Goal: Transaction & Acquisition: Purchase product/service

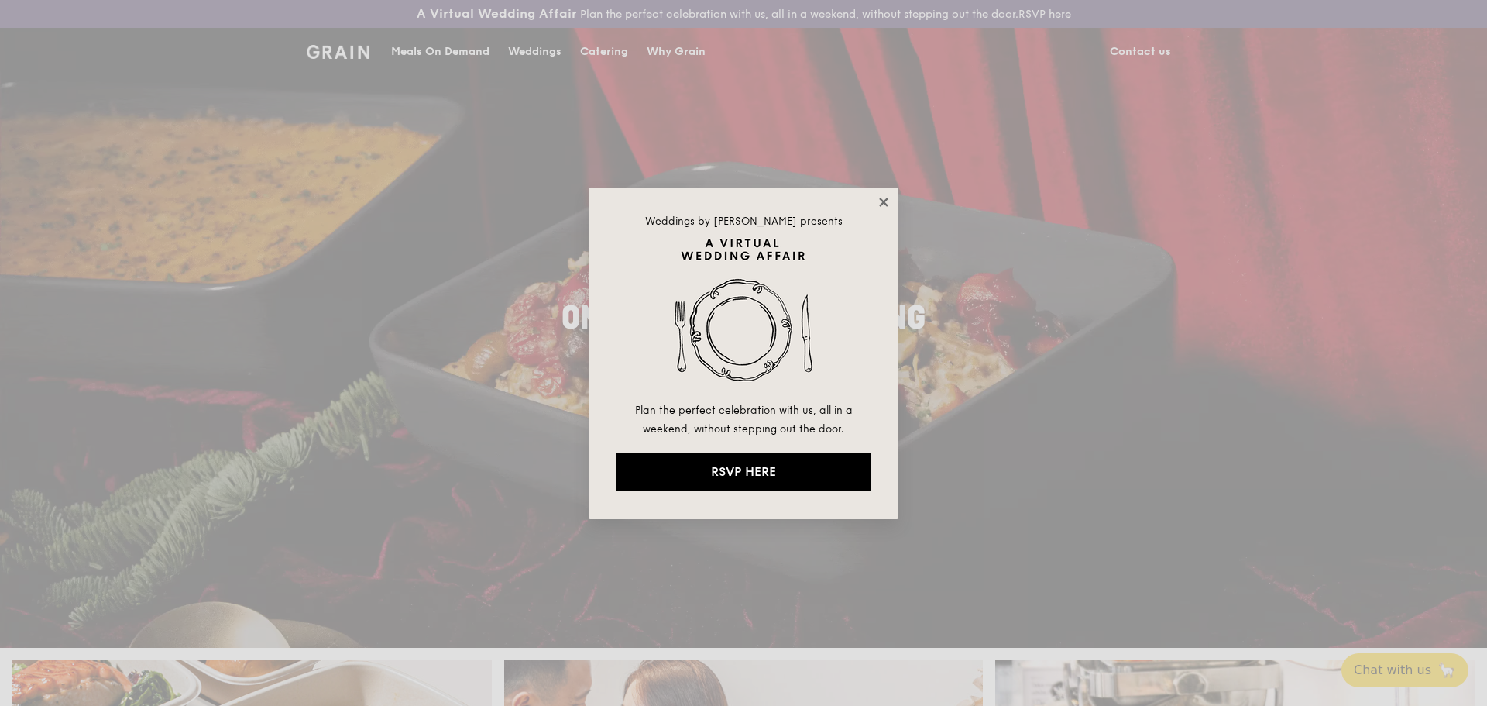
click at [885, 199] on icon at bounding box center [884, 202] width 14 height 14
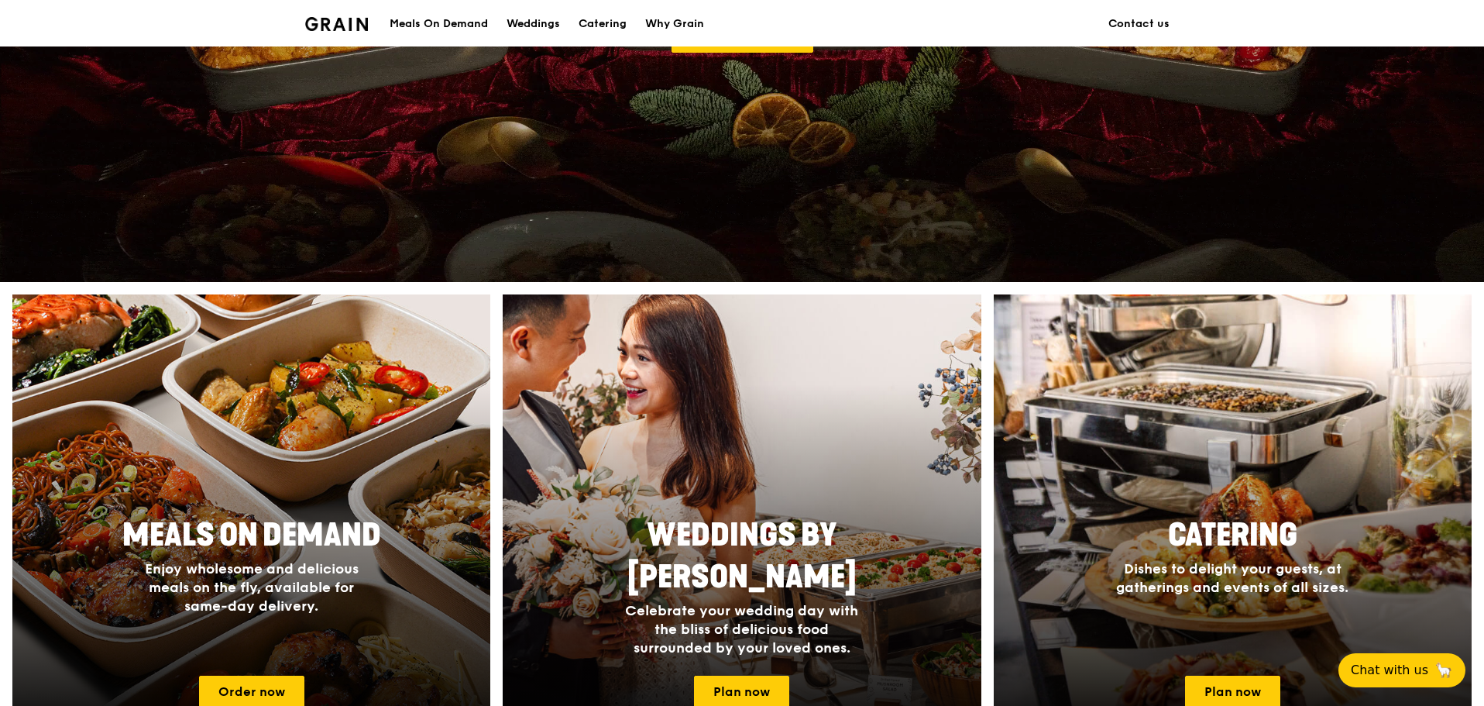
scroll to position [491, 0]
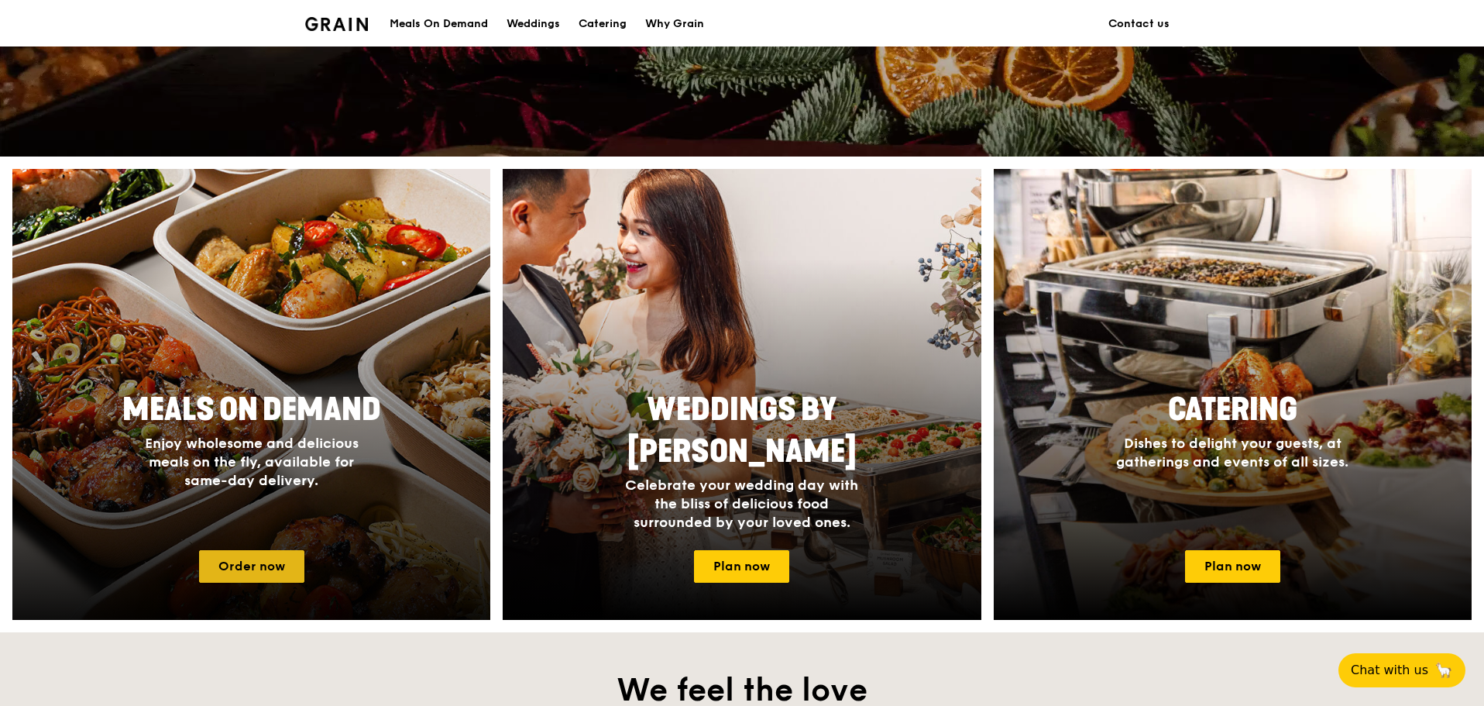
click at [270, 572] on link "Order now" at bounding box center [251, 566] width 105 height 33
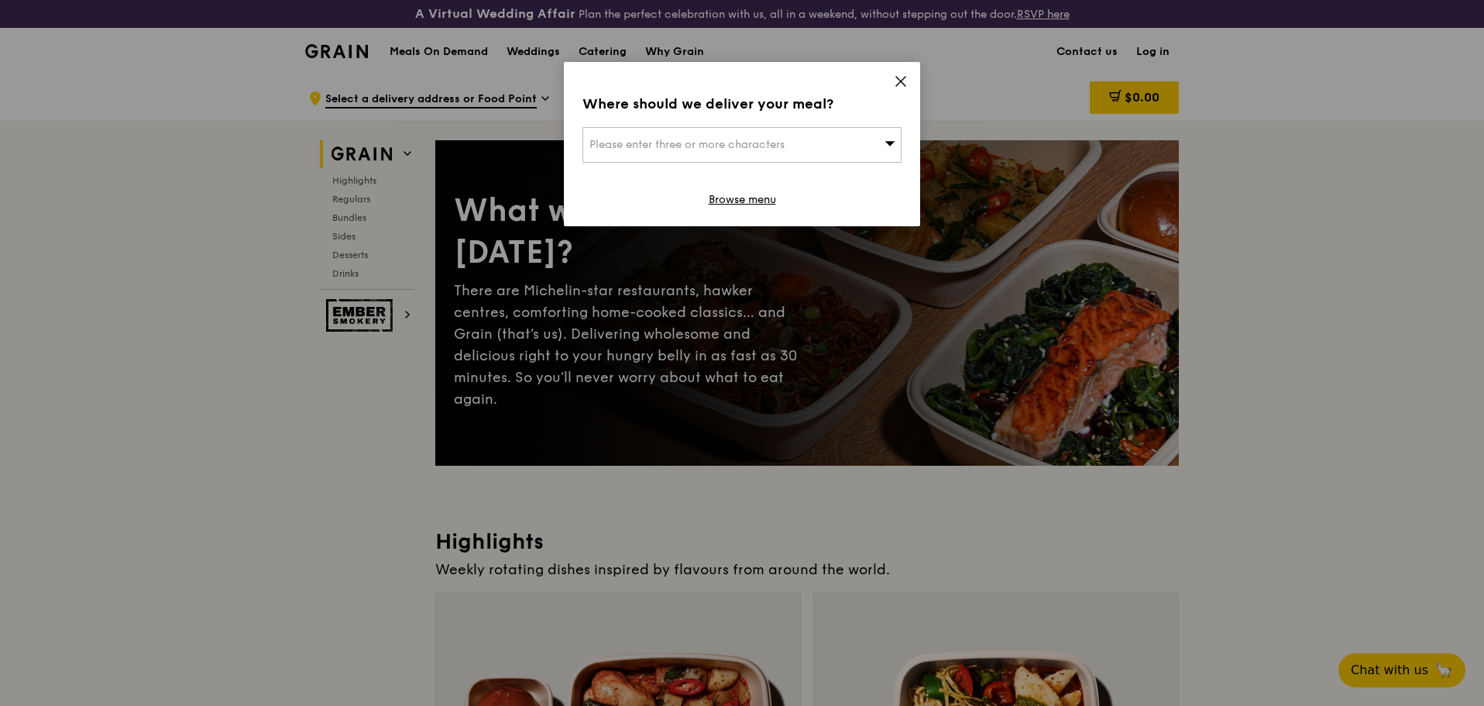
click at [853, 136] on div "Please enter three or more characters" at bounding box center [741, 145] width 319 height 36
click at [698, 144] on input "search" at bounding box center [742, 145] width 318 height 34
paste input "599489"
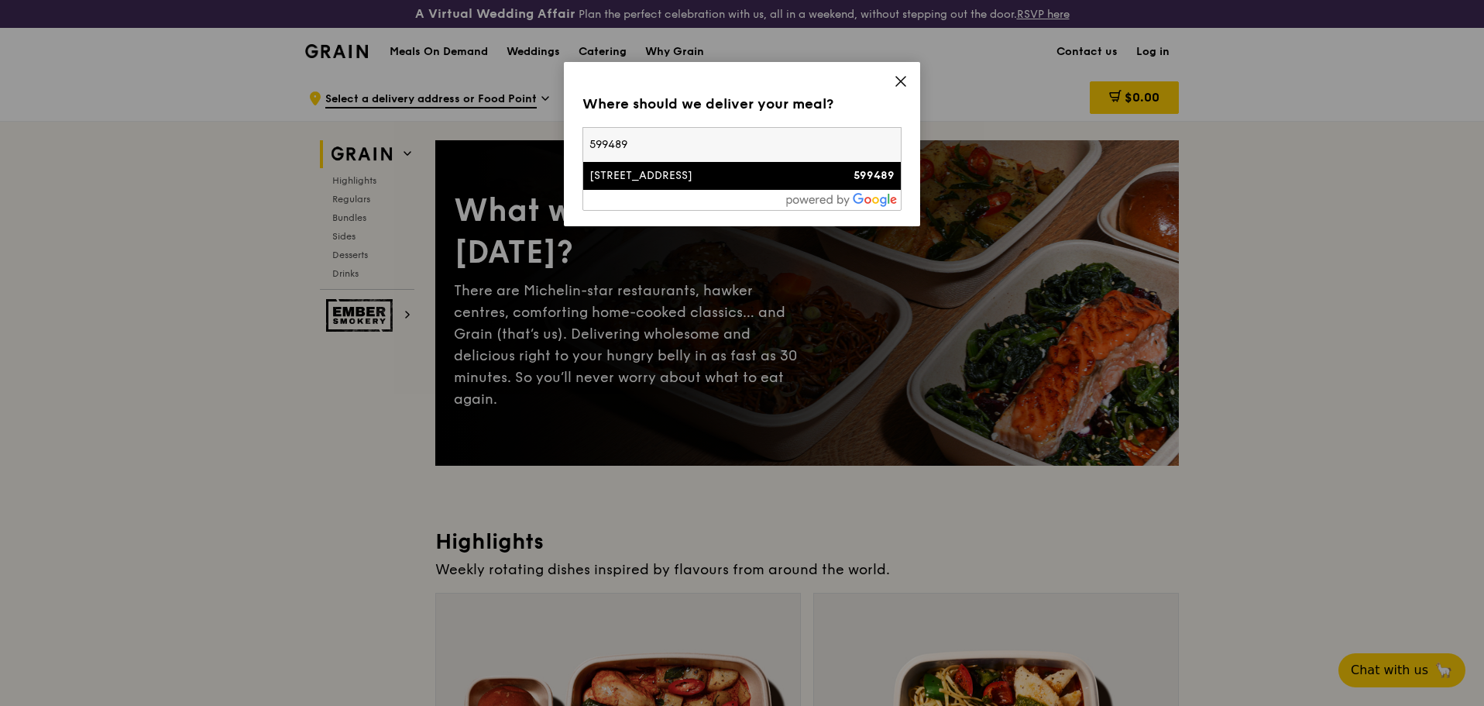
type input "599489"
click at [668, 177] on div "[STREET_ADDRESS]" at bounding box center [703, 175] width 229 height 15
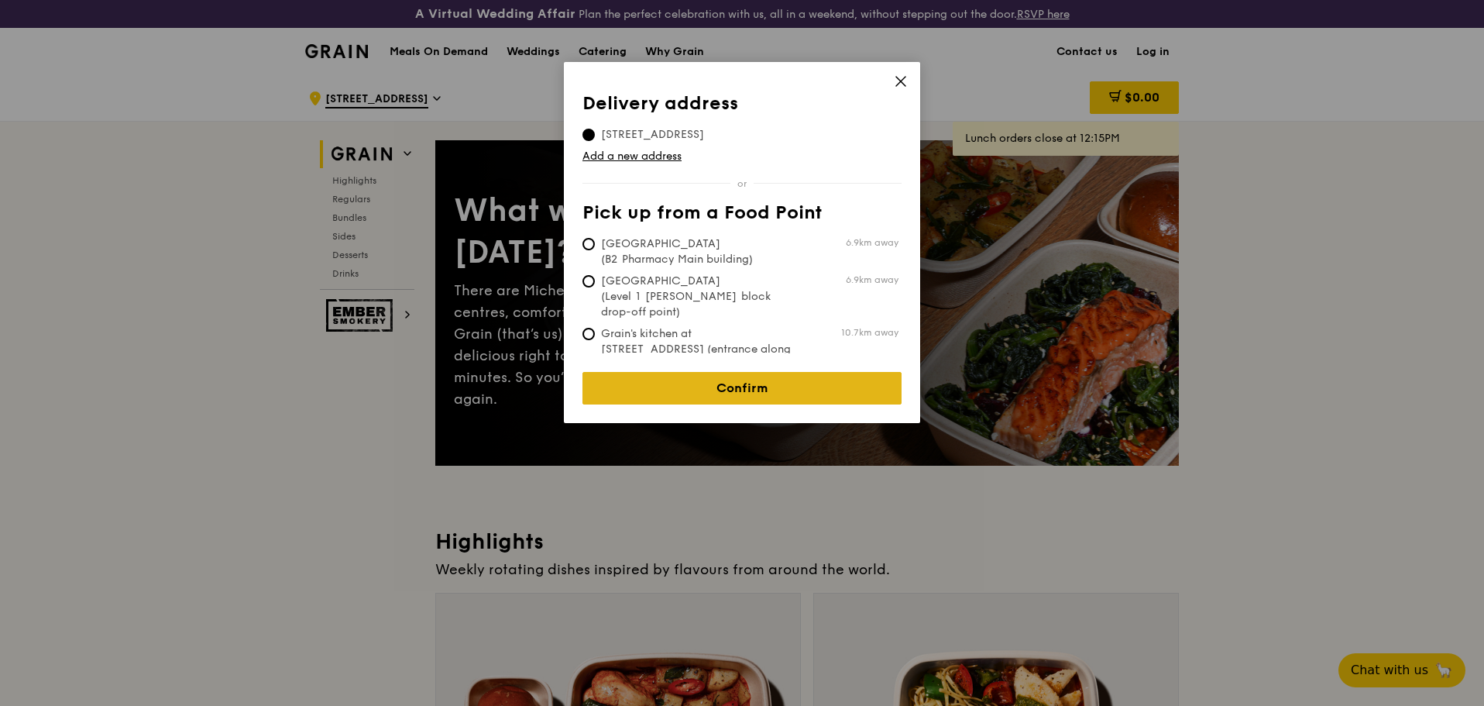
click at [713, 372] on link "Confirm" at bounding box center [741, 388] width 319 height 33
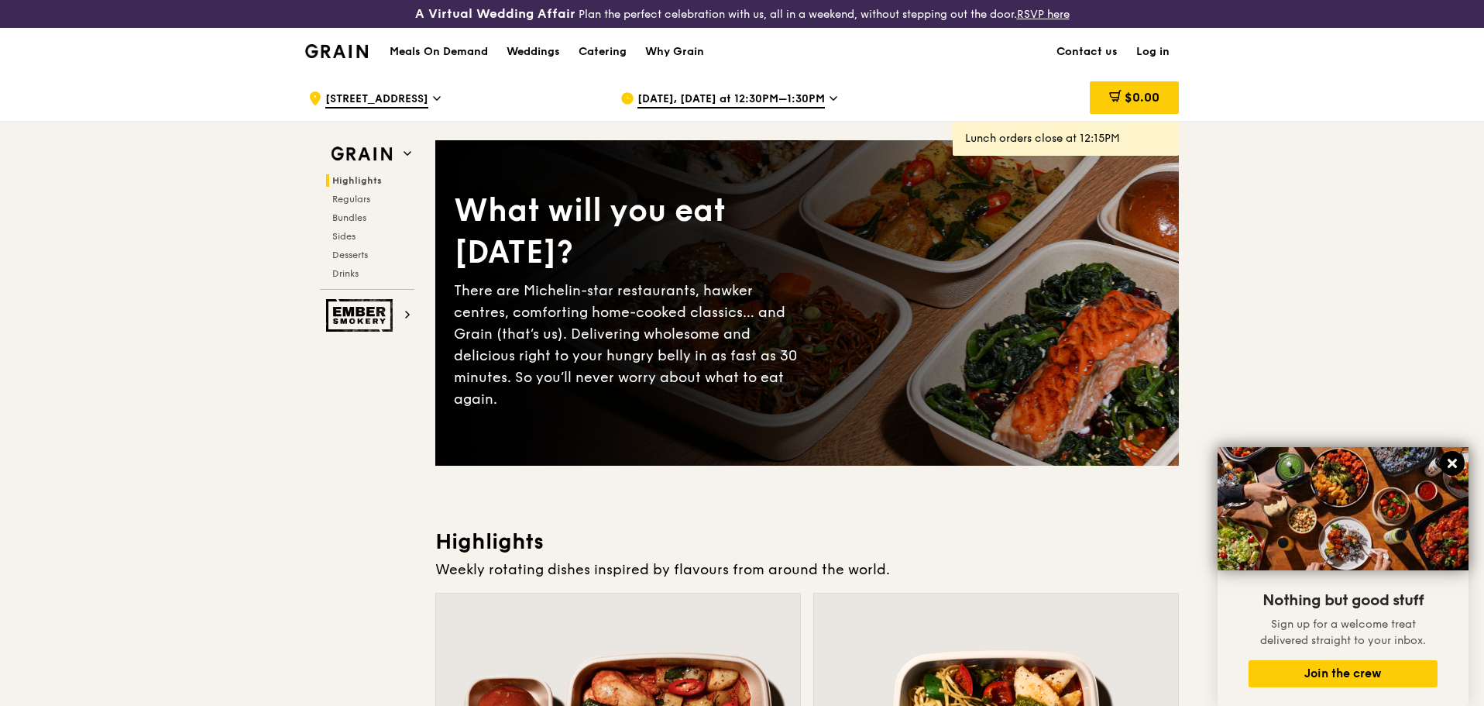
click at [1455, 468] on icon at bounding box center [1452, 463] width 14 height 14
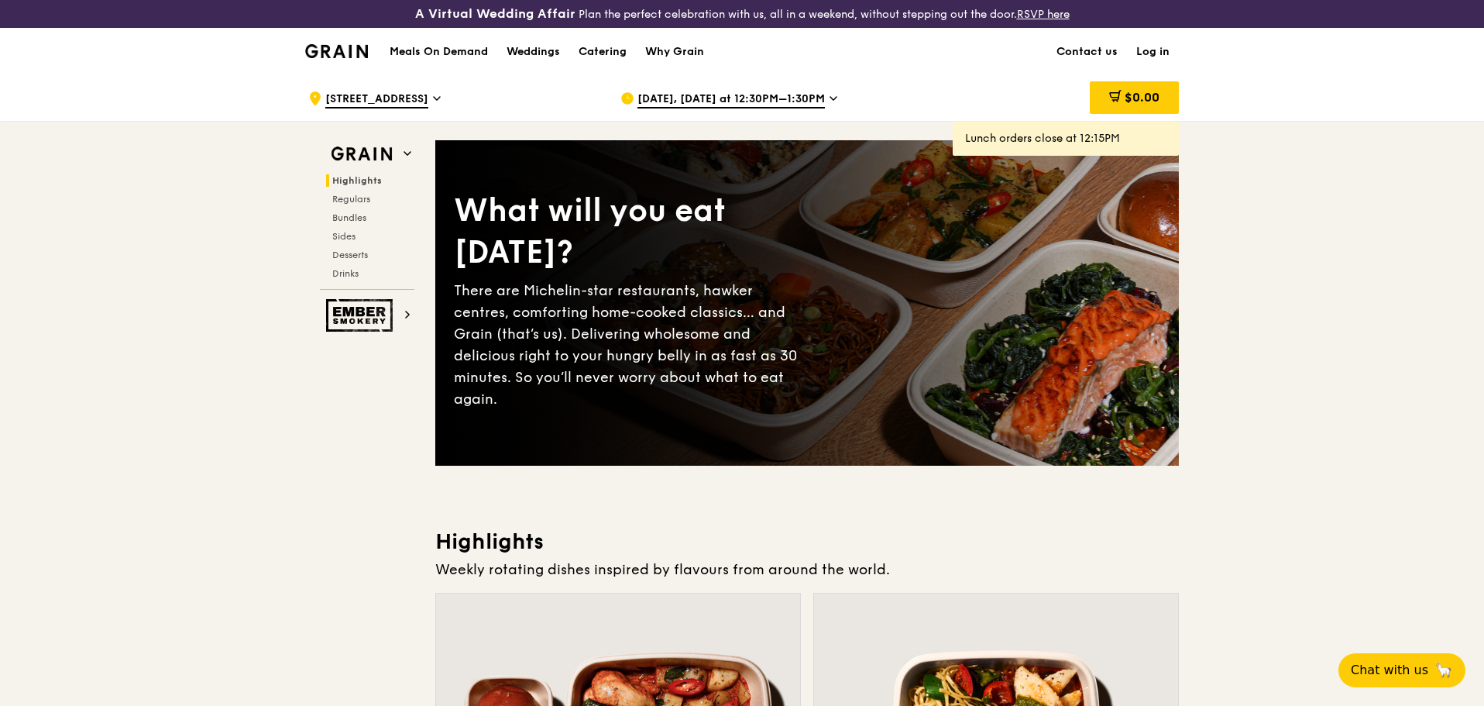
click at [785, 98] on span "[DATE], [DATE] at 12:30PM–1:30PM" at bounding box center [730, 99] width 187 height 17
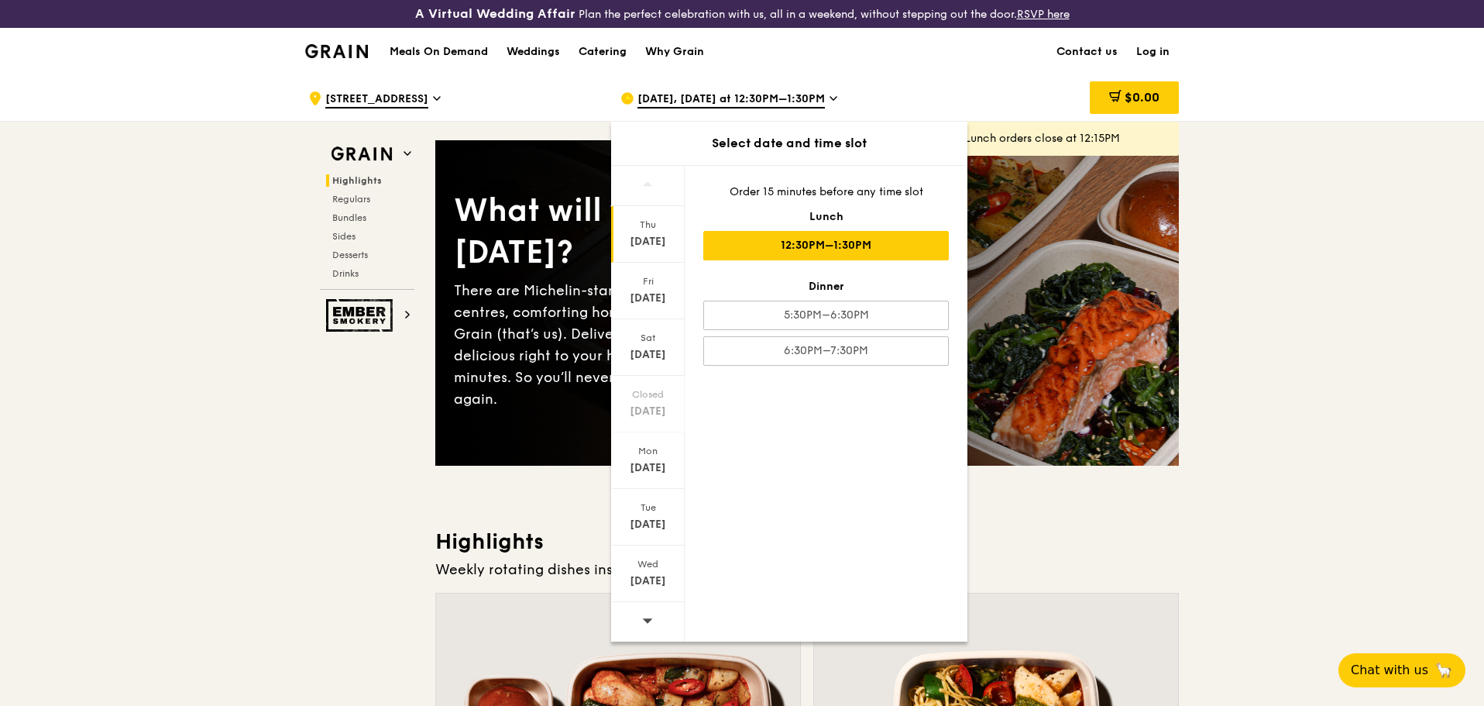
click at [651, 617] on icon at bounding box center [647, 620] width 11 height 12
click at [643, 471] on div "[DATE]" at bounding box center [647, 467] width 69 height 15
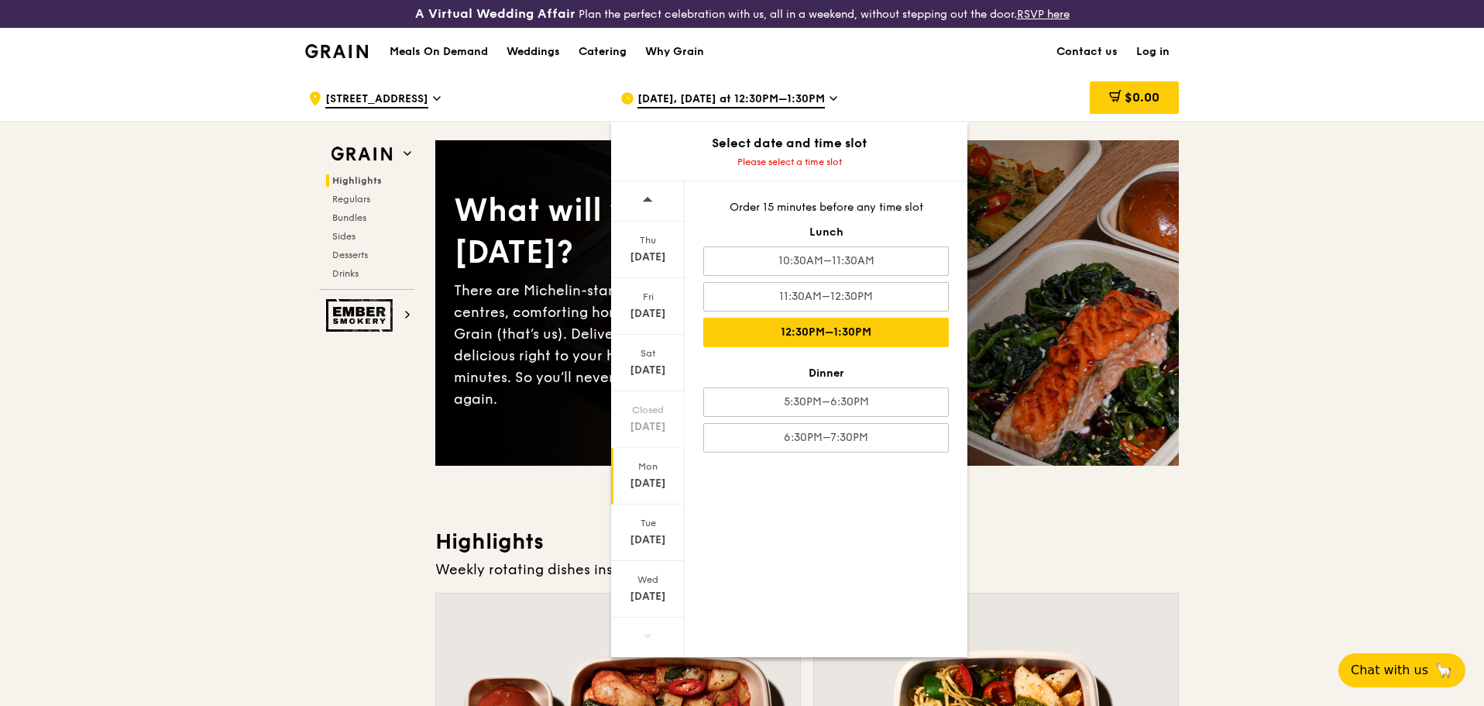
click at [820, 331] on div "12:30PM–1:30PM" at bounding box center [826, 332] width 246 height 29
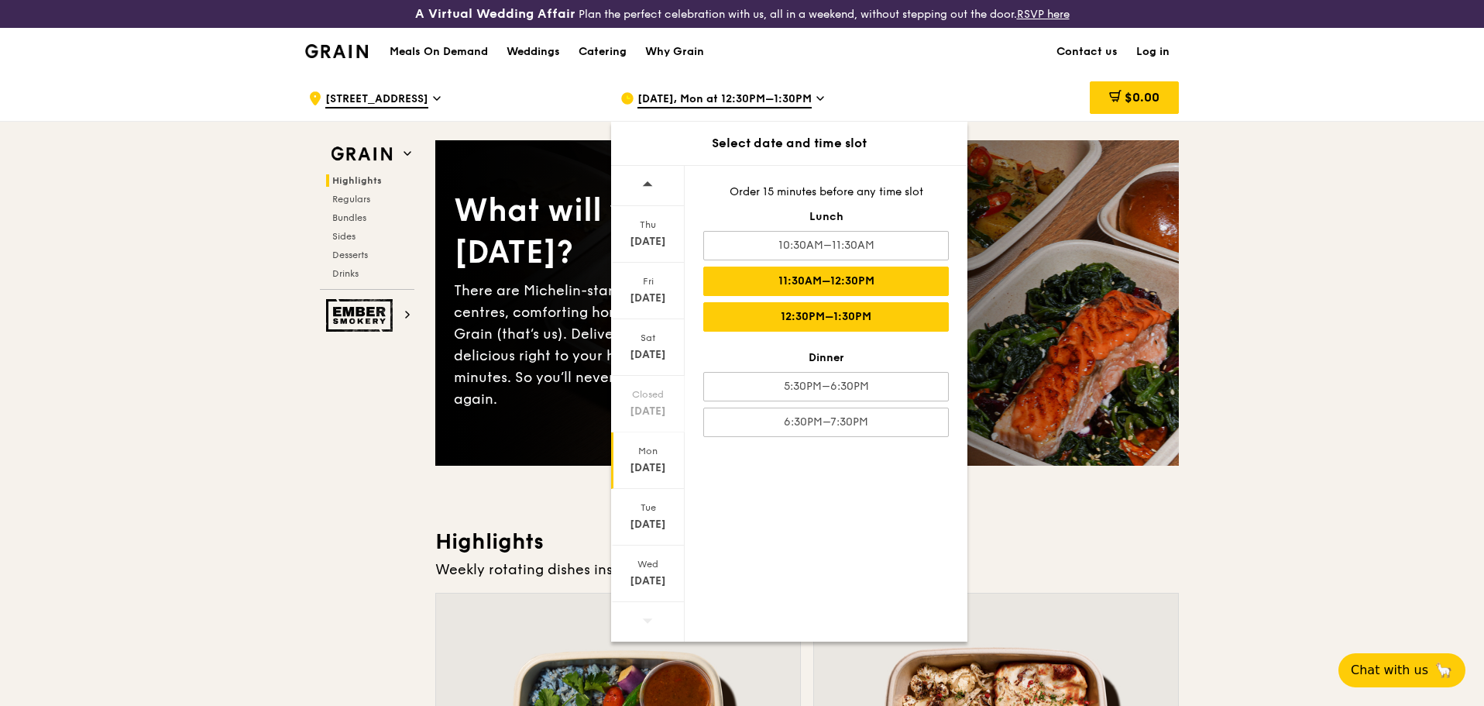
click at [821, 287] on div "11:30AM–12:30PM" at bounding box center [826, 280] width 246 height 29
click at [654, 191] on div at bounding box center [648, 186] width 74 height 40
